Goal: Navigation & Orientation: Find specific page/section

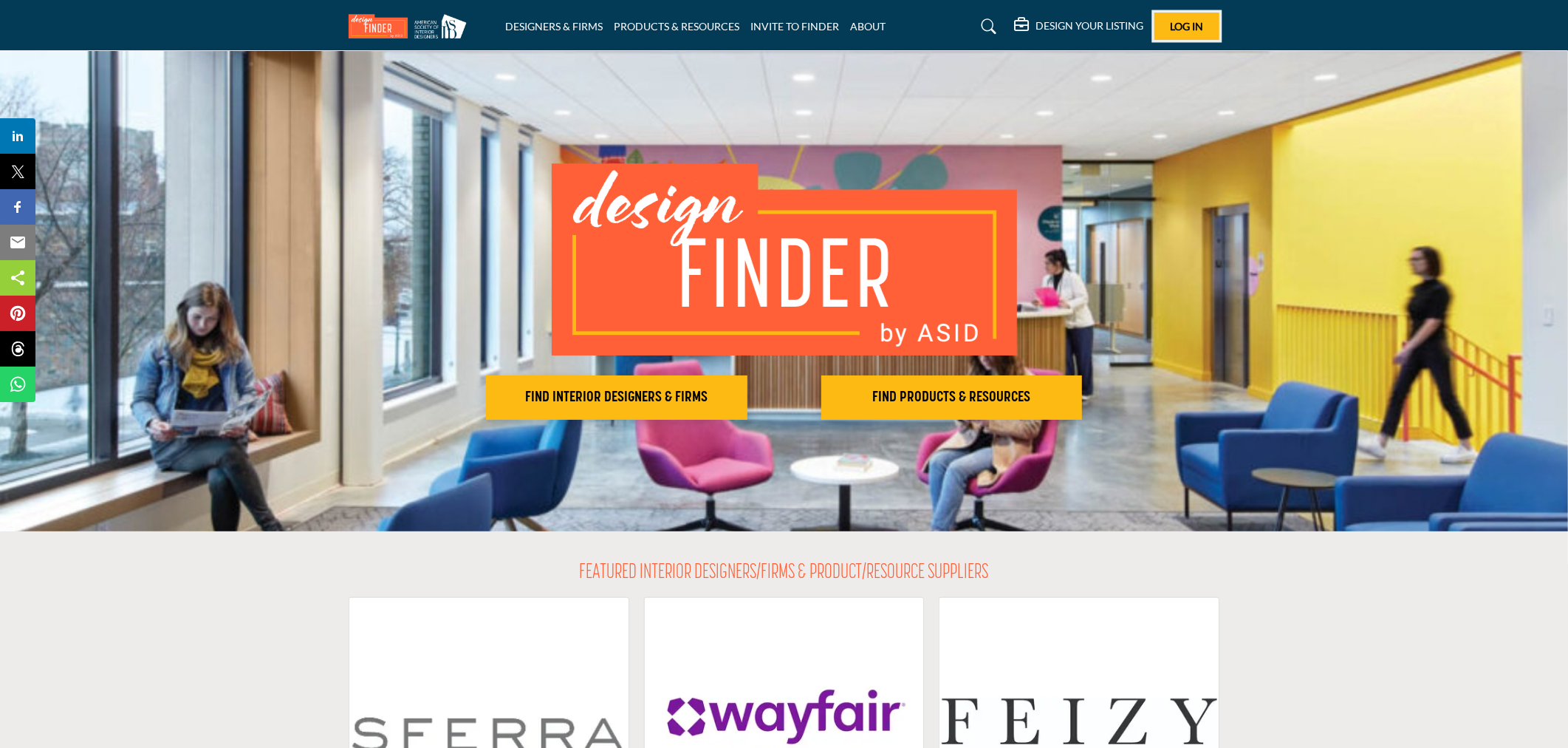
click at [1180, 26] on span "Log In" at bounding box center [1187, 26] width 33 height 12
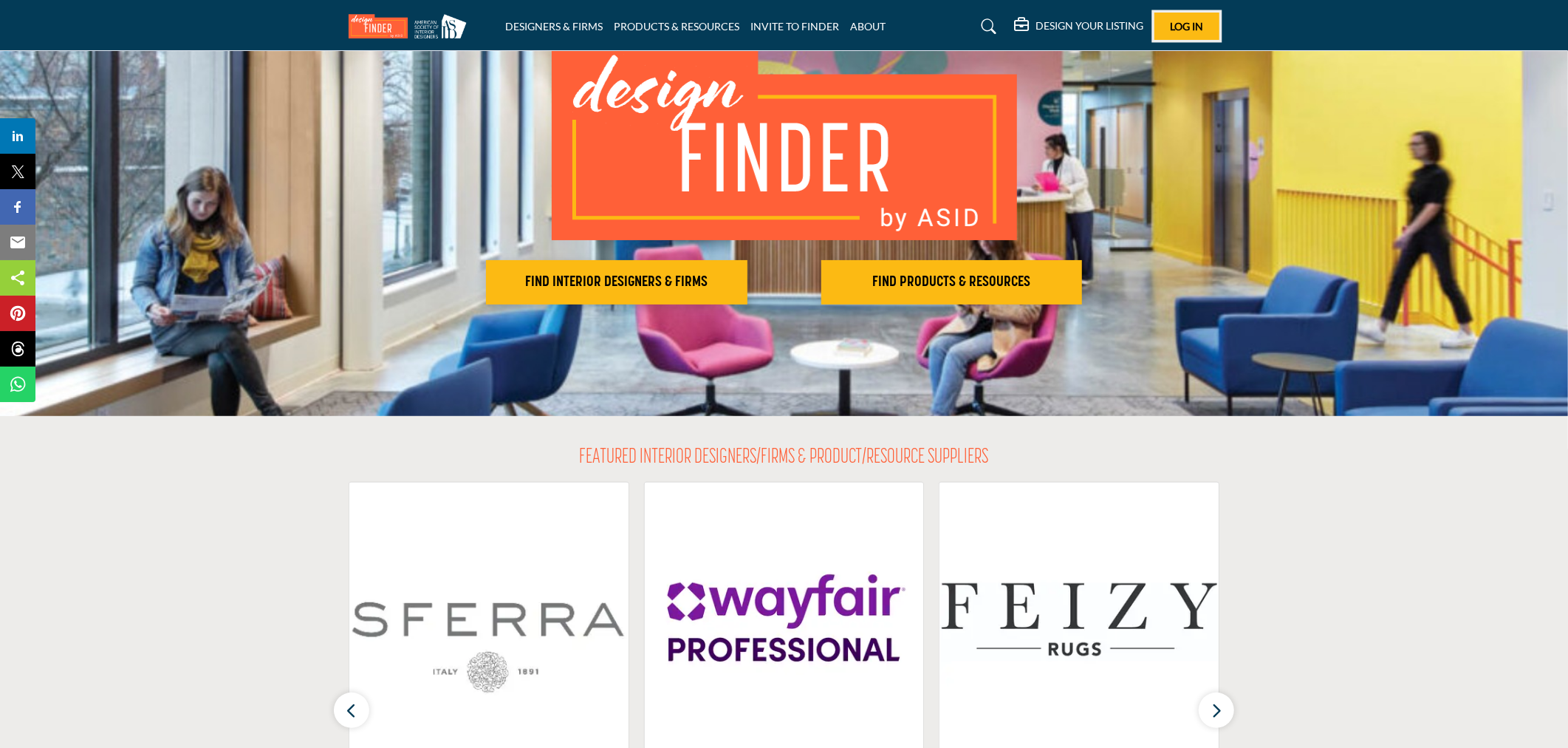
scroll to position [410, 0]
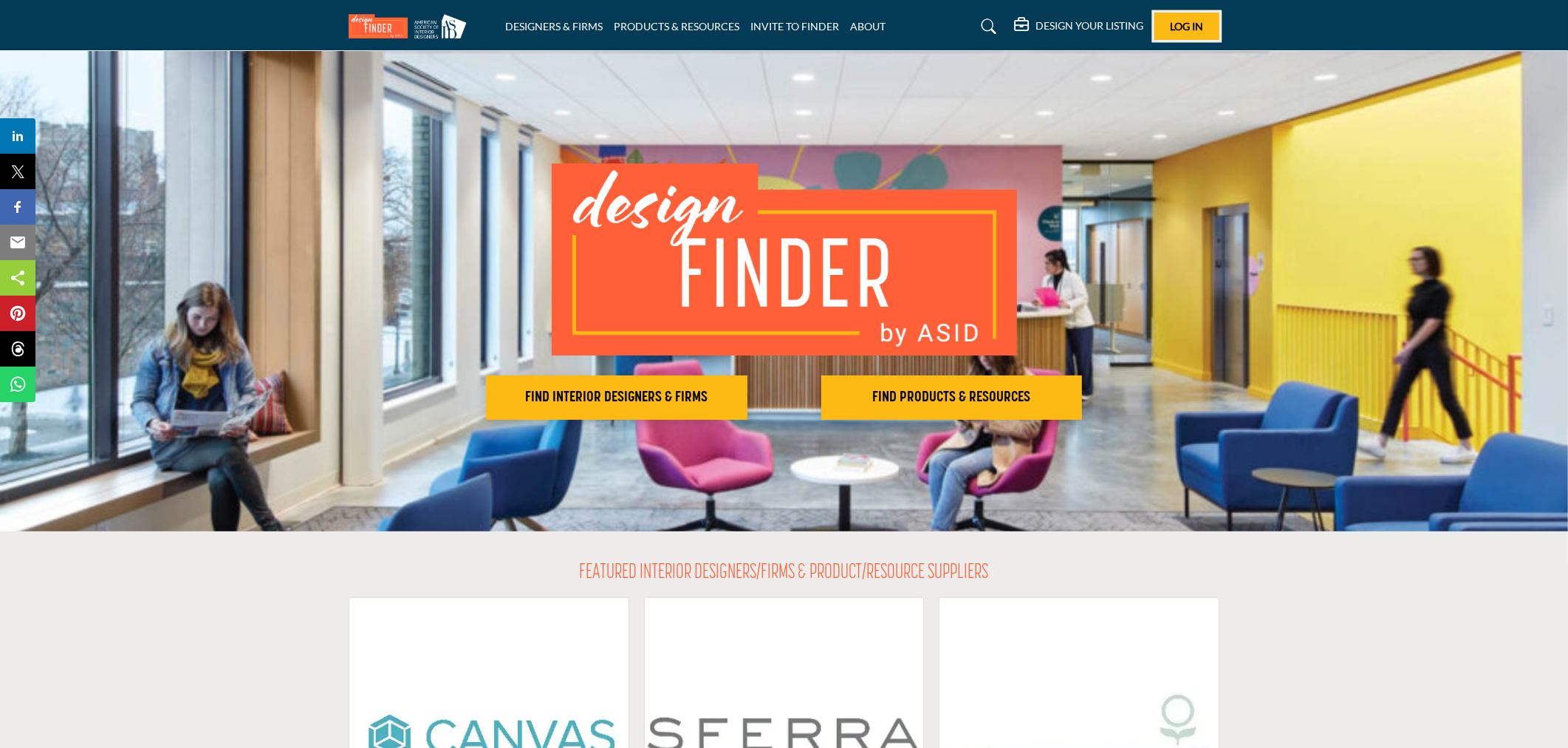
click at [1193, 33] on button "Log In" at bounding box center [1187, 26] width 65 height 27
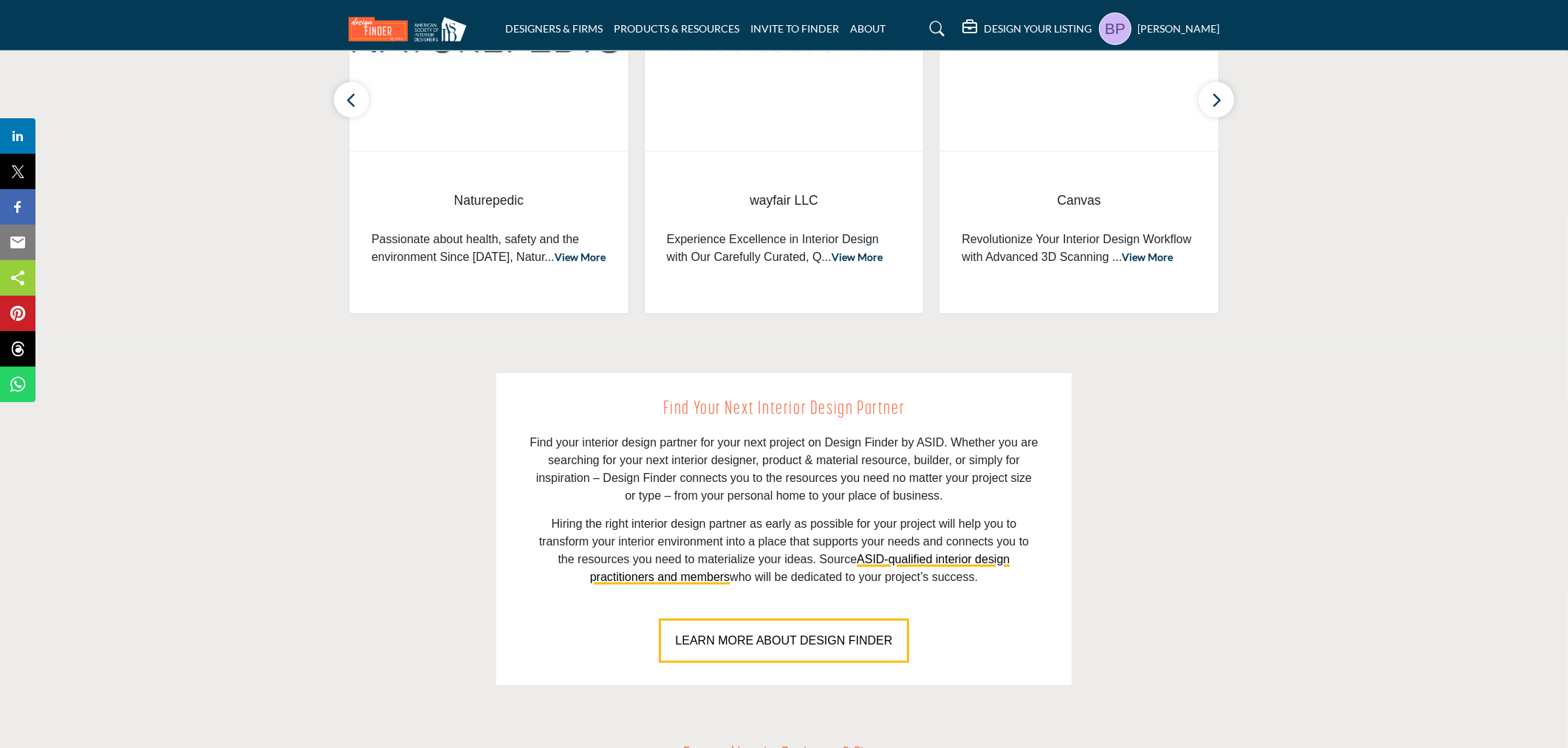
scroll to position [492, 0]
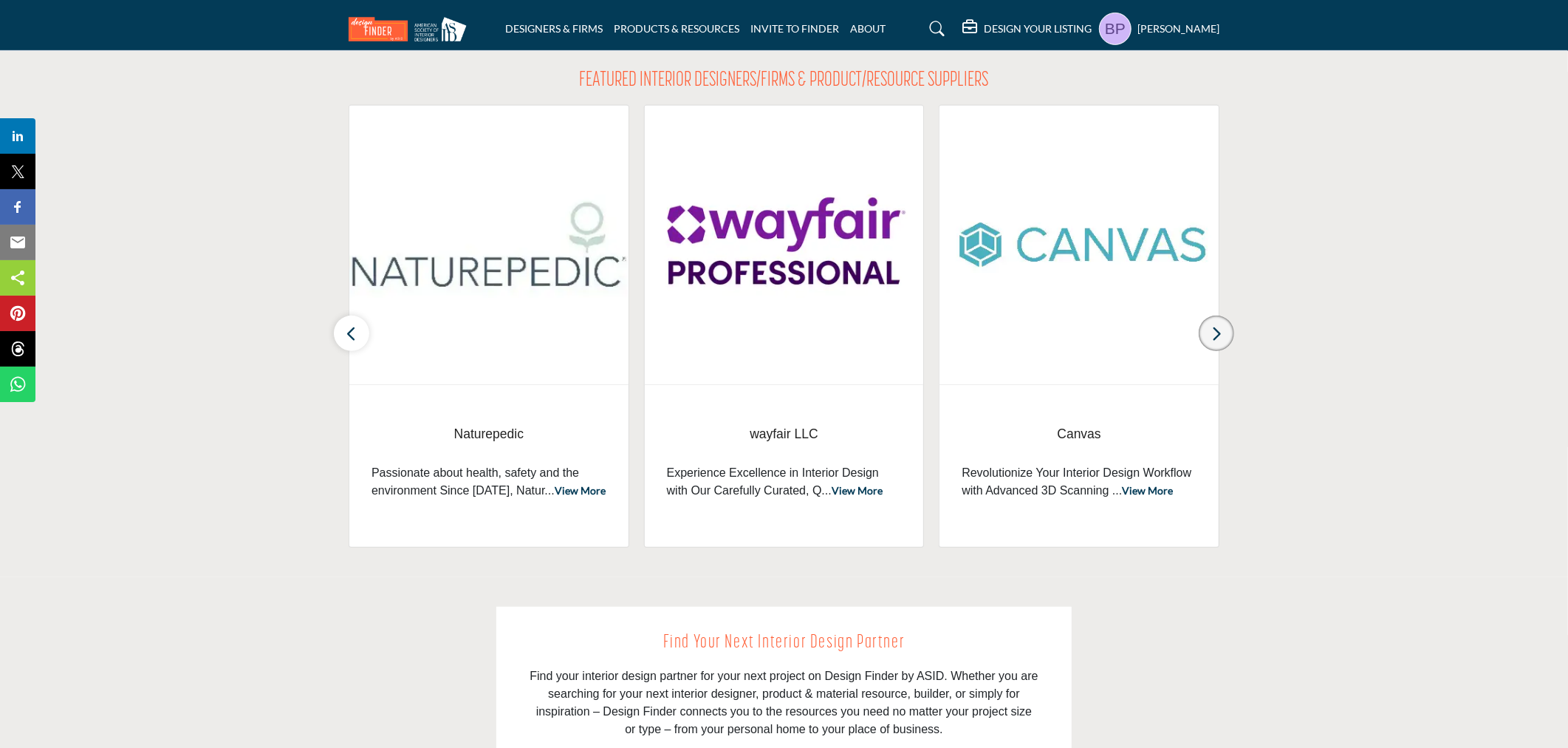
click at [1213, 328] on icon "button" at bounding box center [1216, 334] width 12 height 19
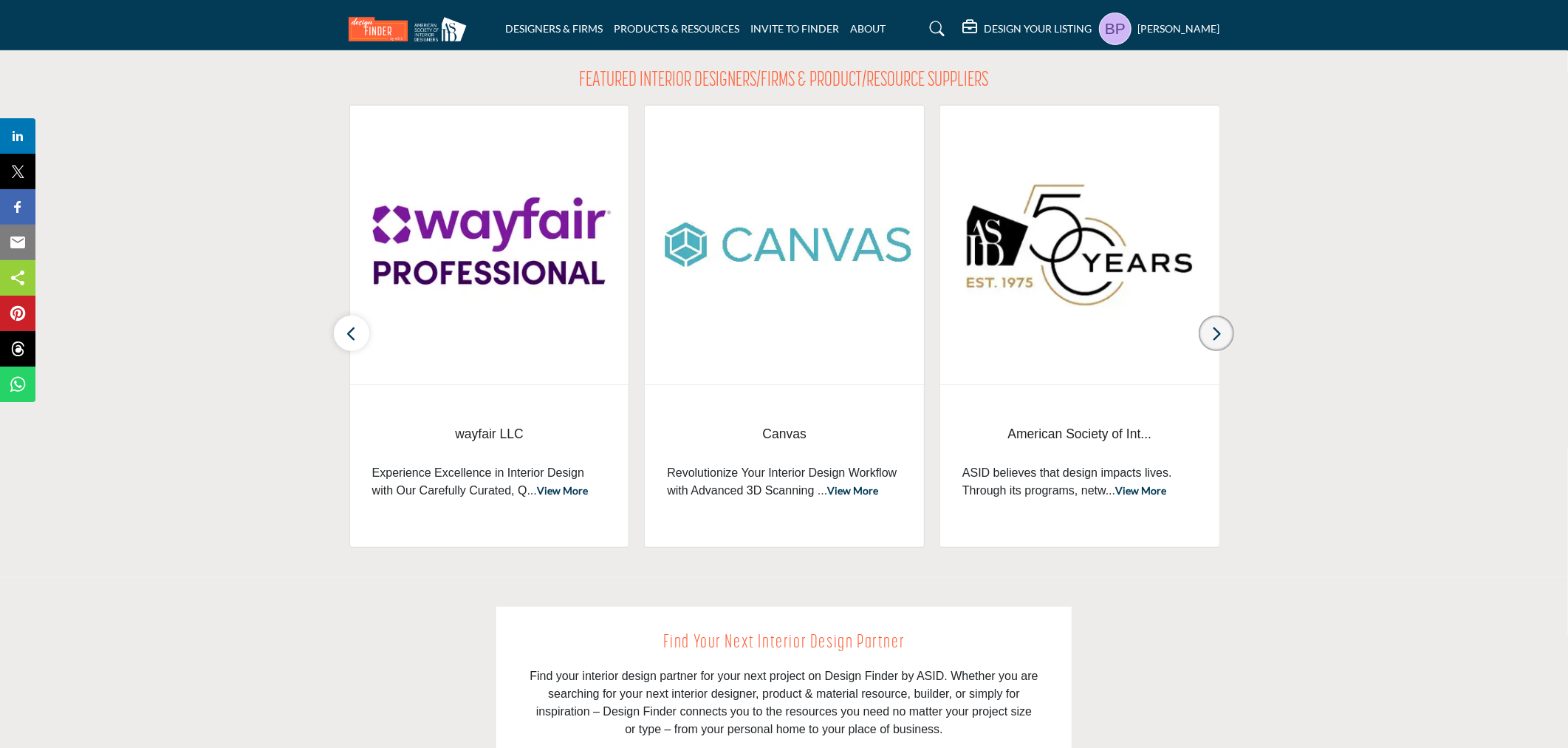
click at [1213, 328] on icon "button" at bounding box center [1216, 334] width 12 height 19
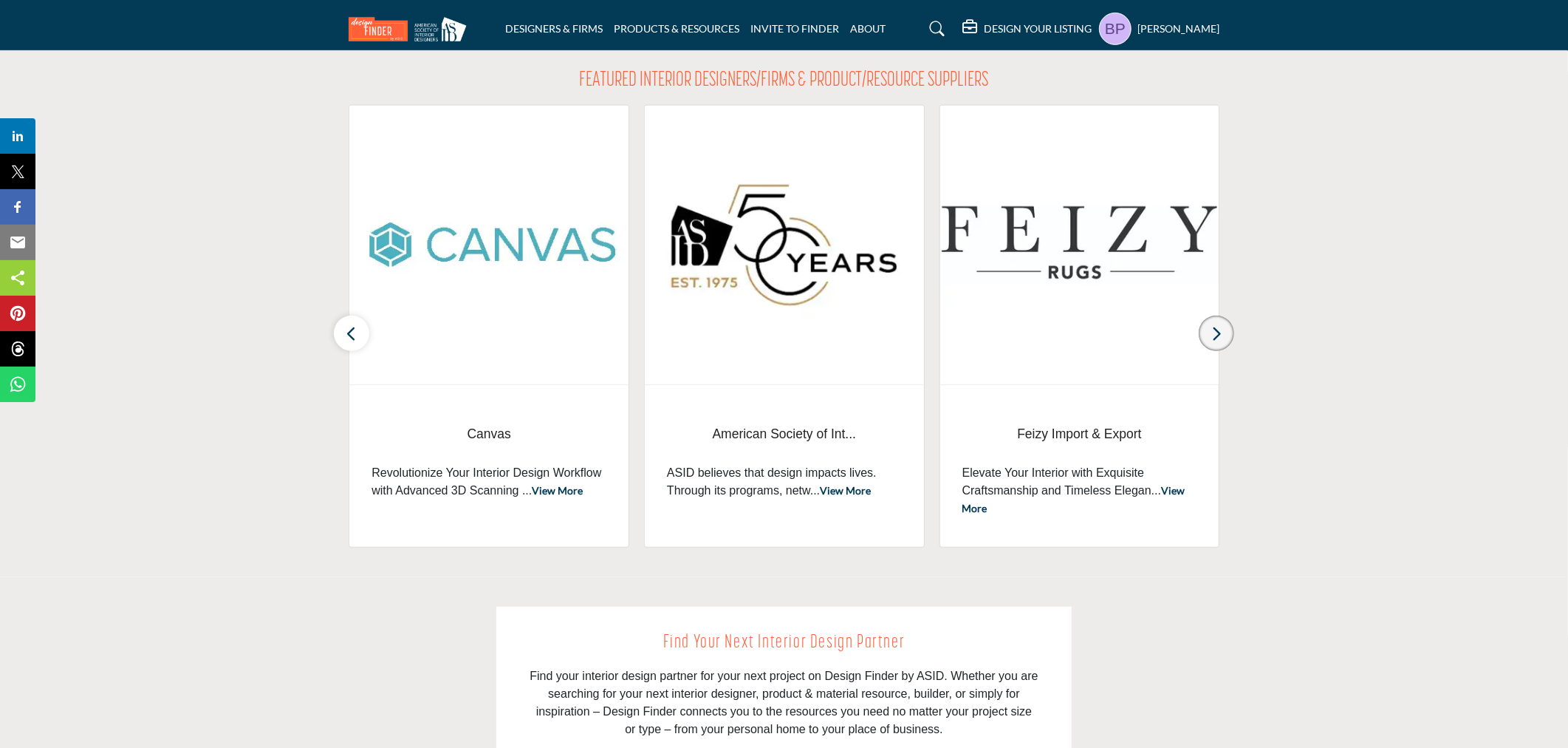
click at [1213, 328] on icon "button" at bounding box center [1216, 334] width 12 height 19
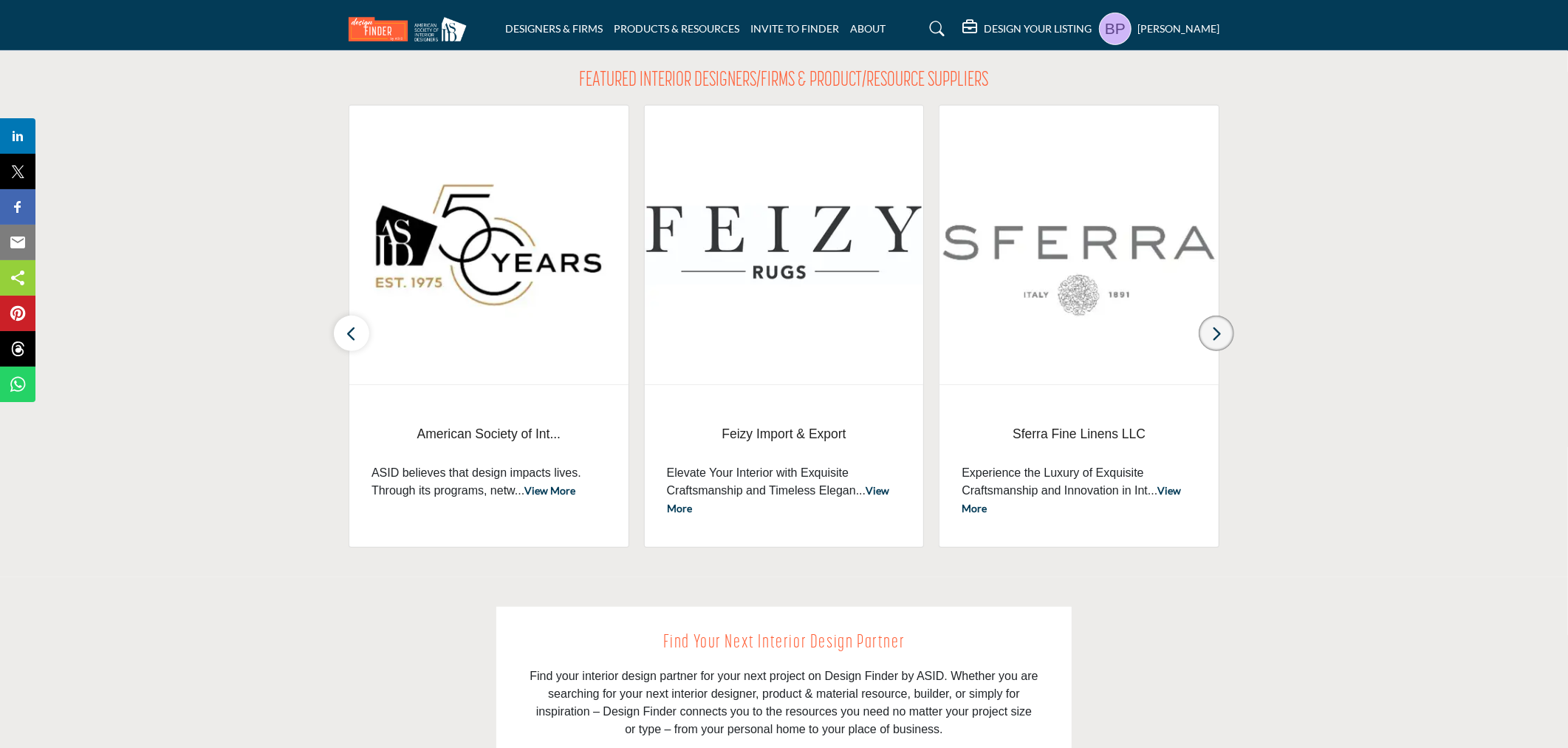
click at [1213, 328] on icon "button" at bounding box center [1216, 334] width 12 height 19
click at [367, 329] on button "button" at bounding box center [352, 333] width 36 height 36
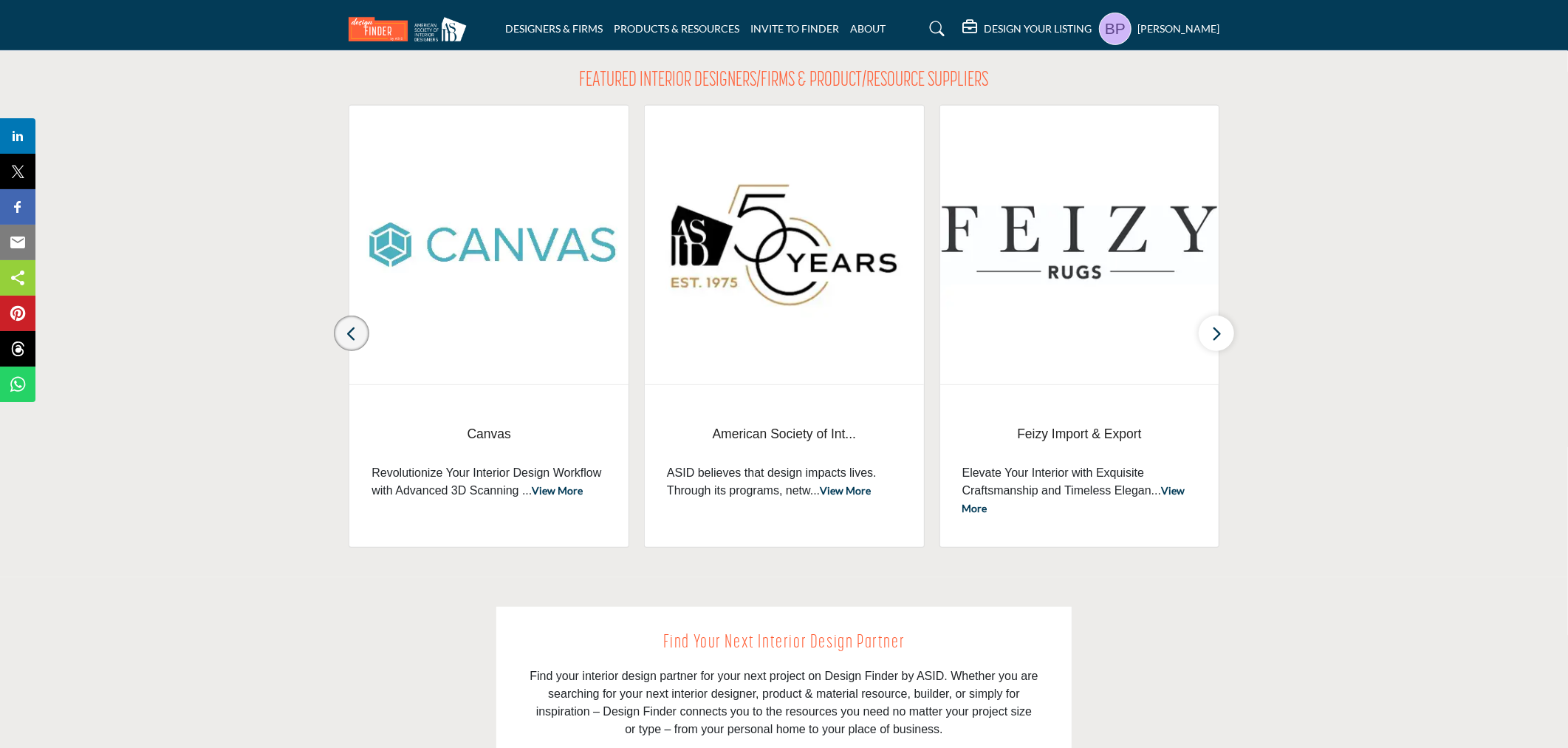
click at [367, 329] on button "button" at bounding box center [352, 333] width 36 height 36
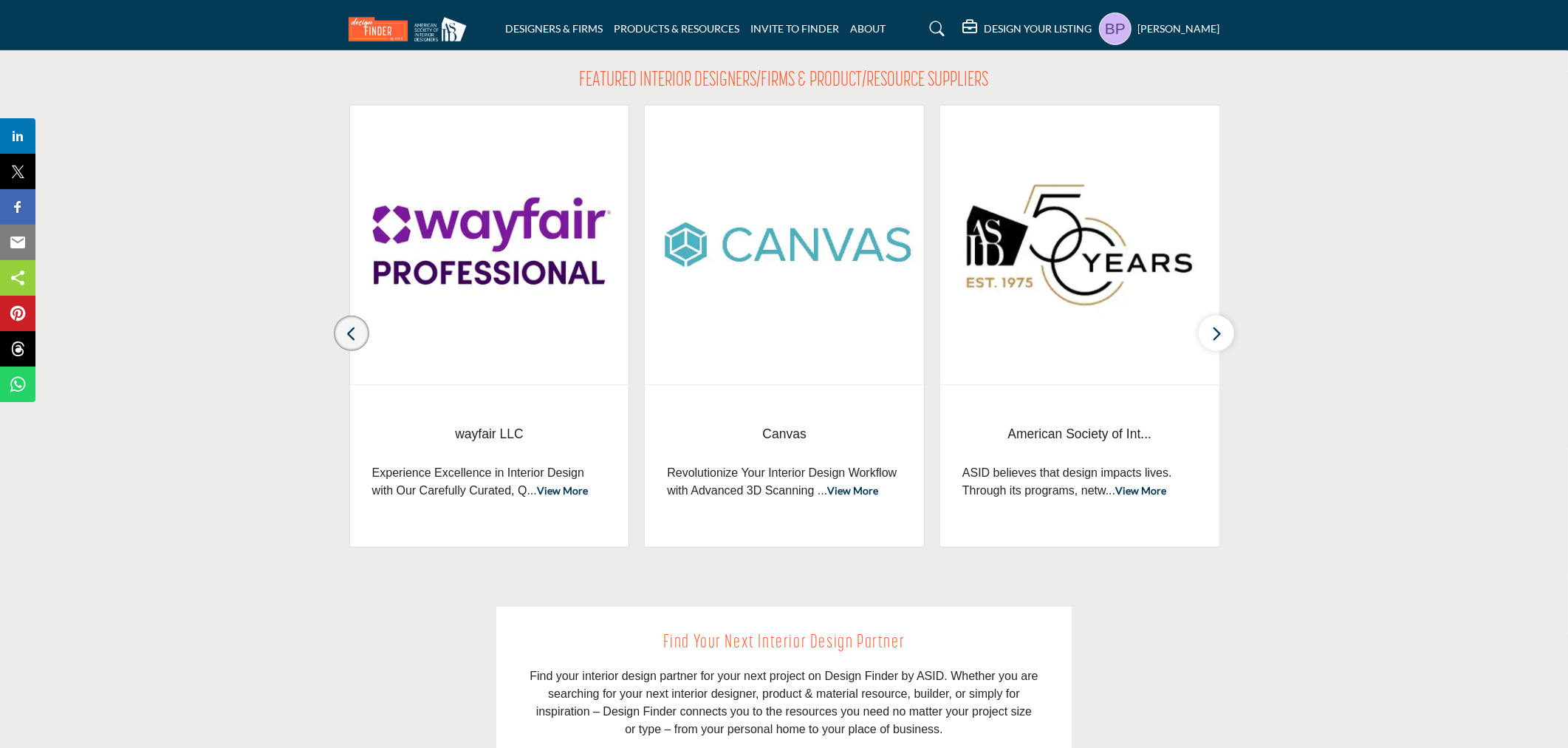
click at [367, 329] on button "button" at bounding box center [352, 333] width 36 height 36
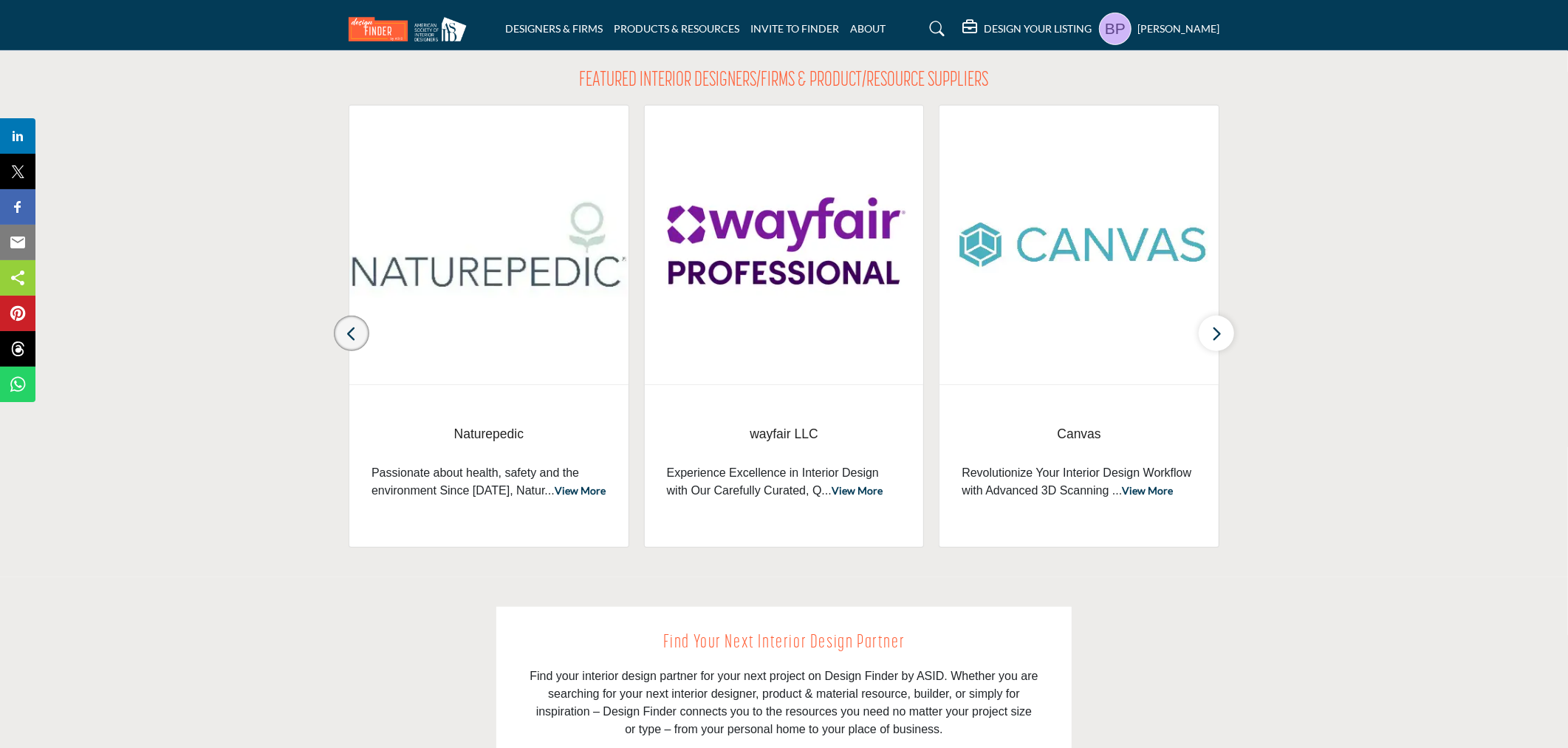
click at [367, 329] on button "button" at bounding box center [352, 333] width 36 height 36
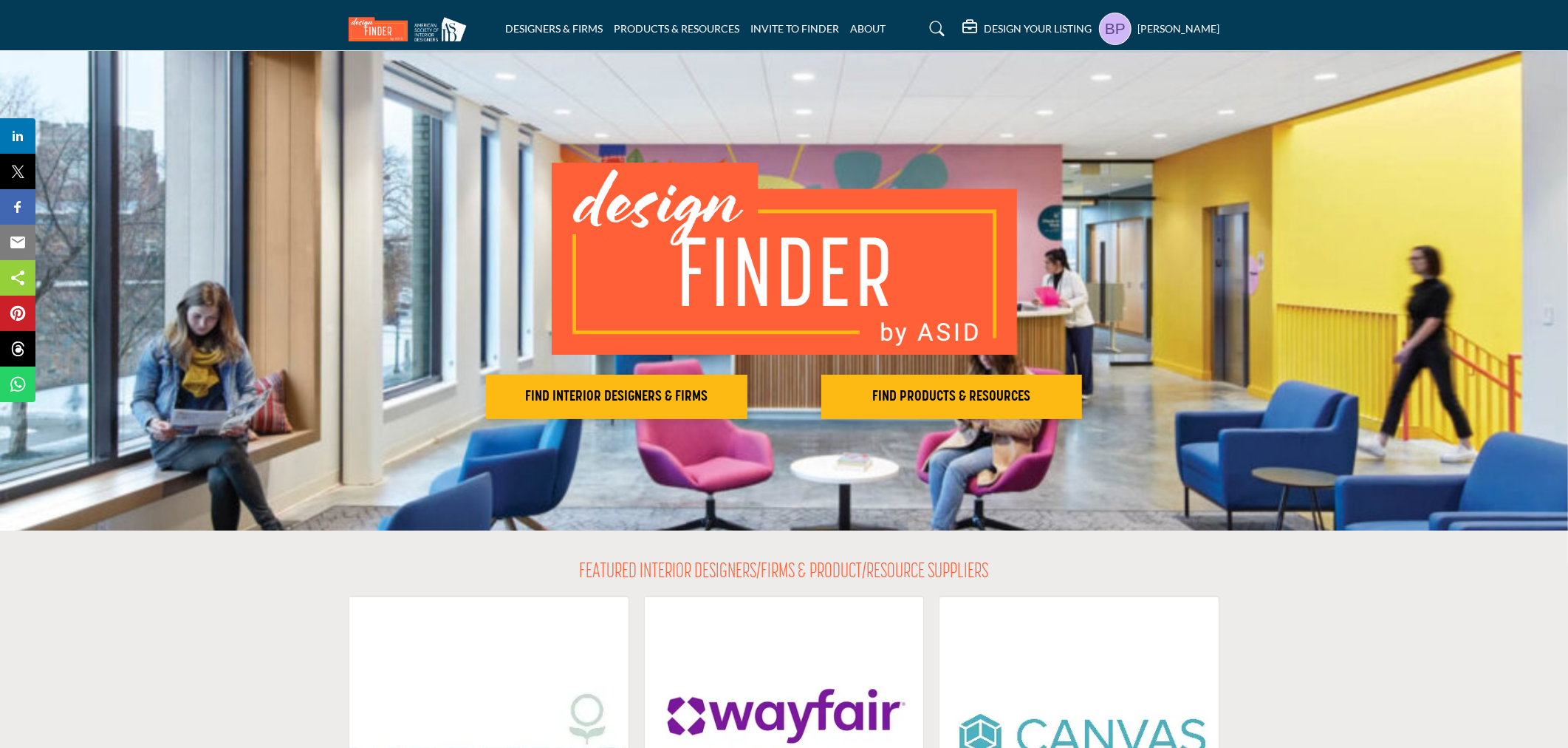
scroll to position [0, 0]
